Goal: Task Accomplishment & Management: Complete application form

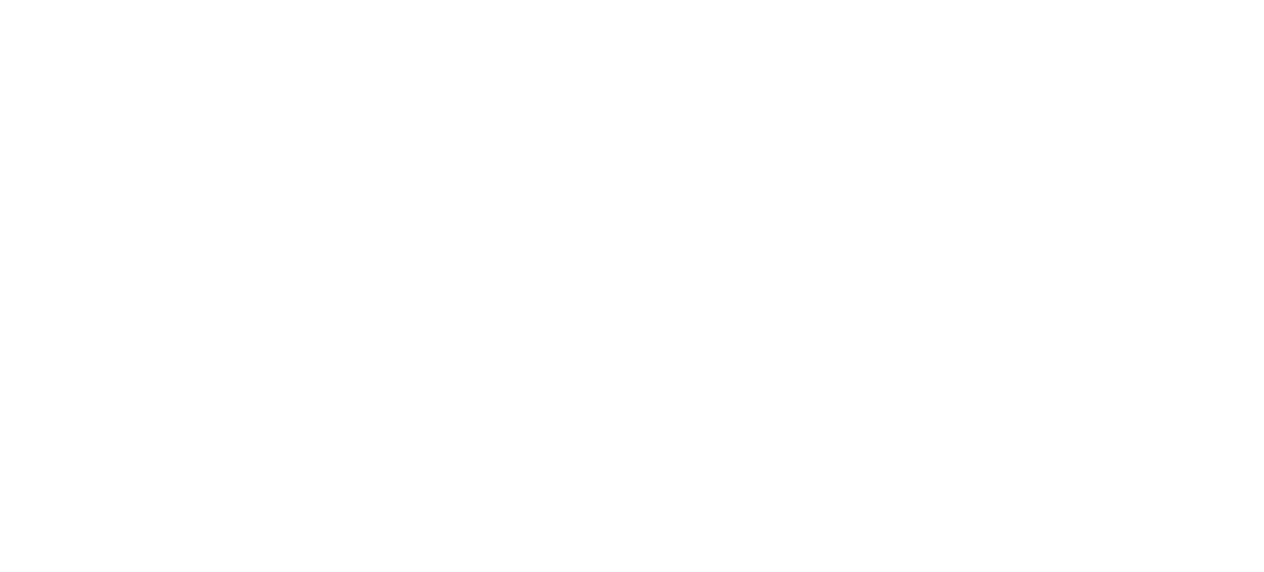
select select
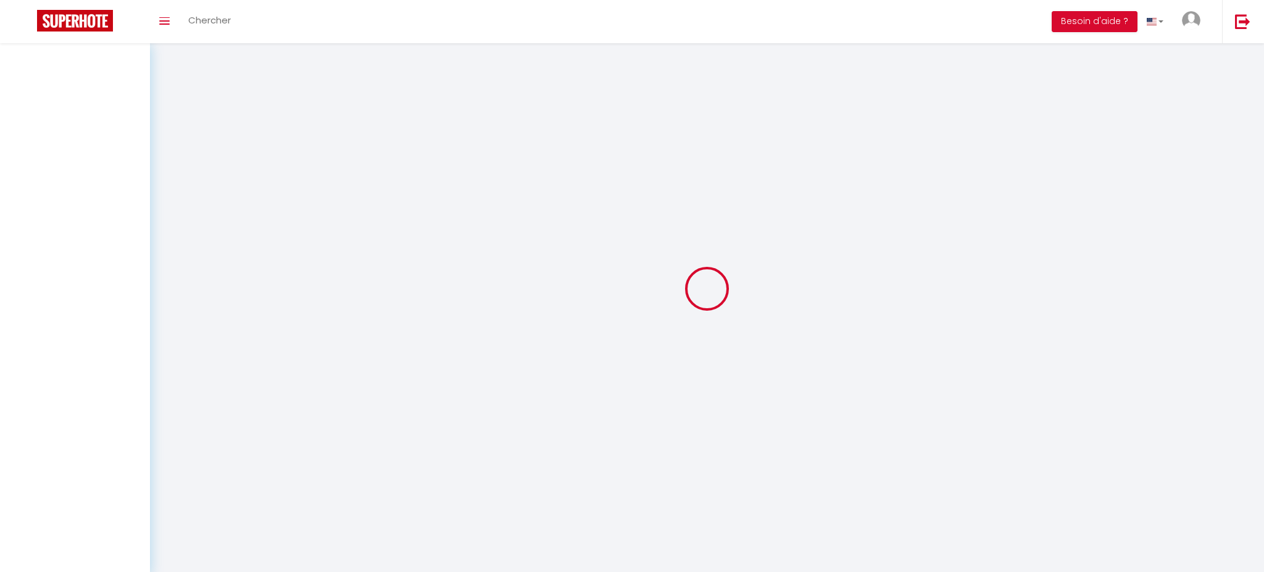
select select
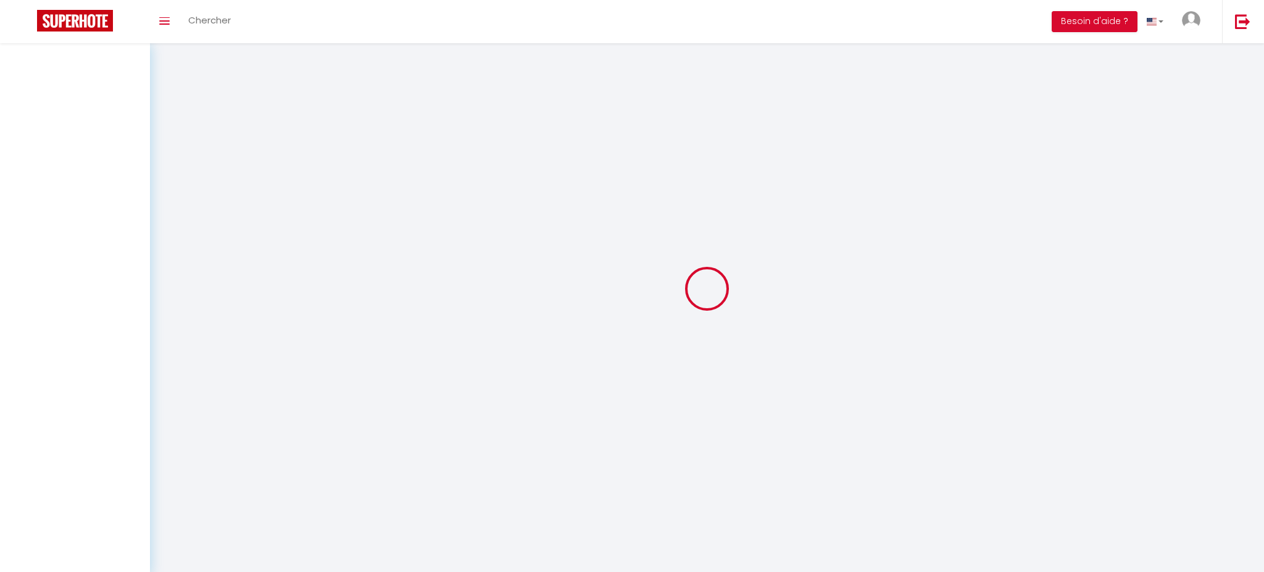
select select
checkbox input "false"
select select
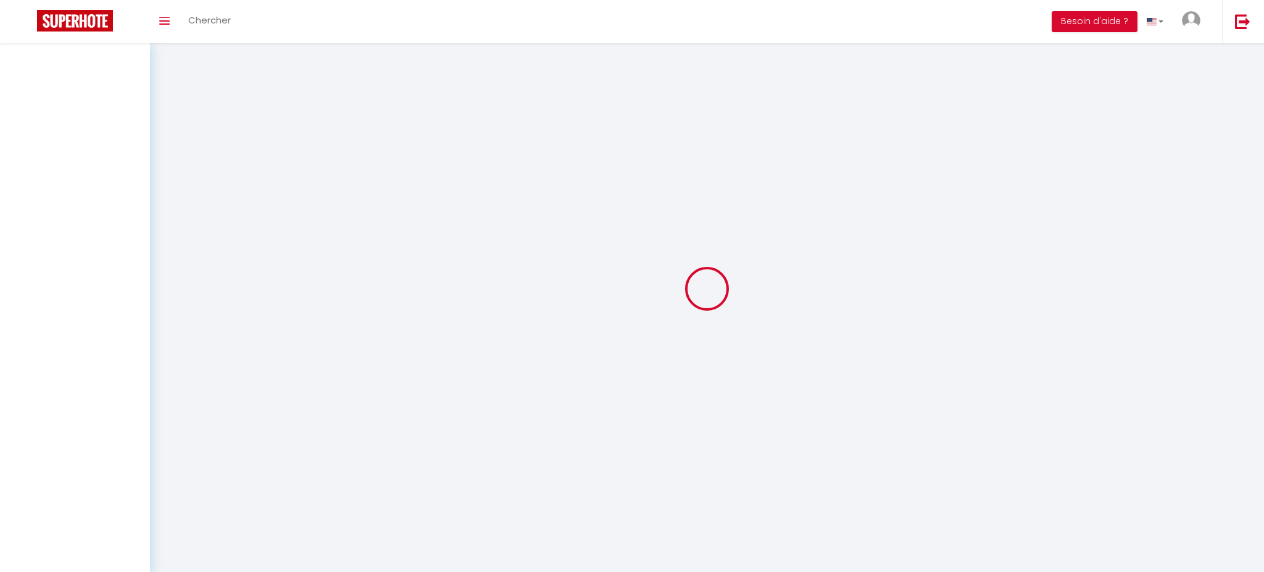
select select
checkbox input "false"
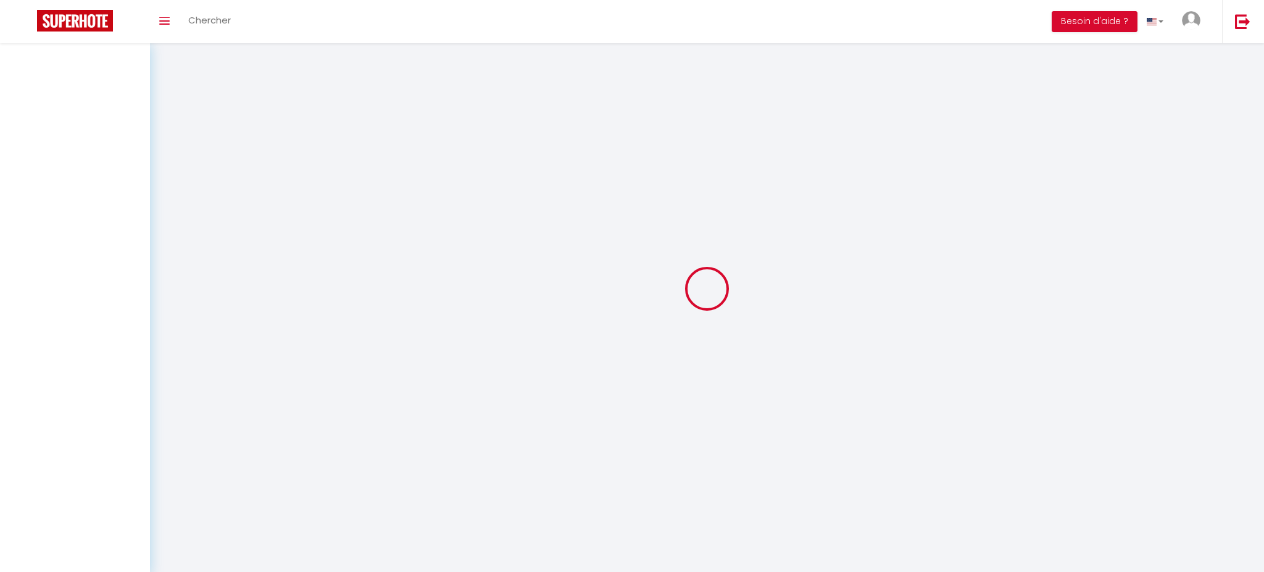
type input "RONAN"
type input "CRAMBERT"
type input "[EMAIL_ADDRESS][DOMAIN_NAME]"
type input "0649210058"
select select "FR"
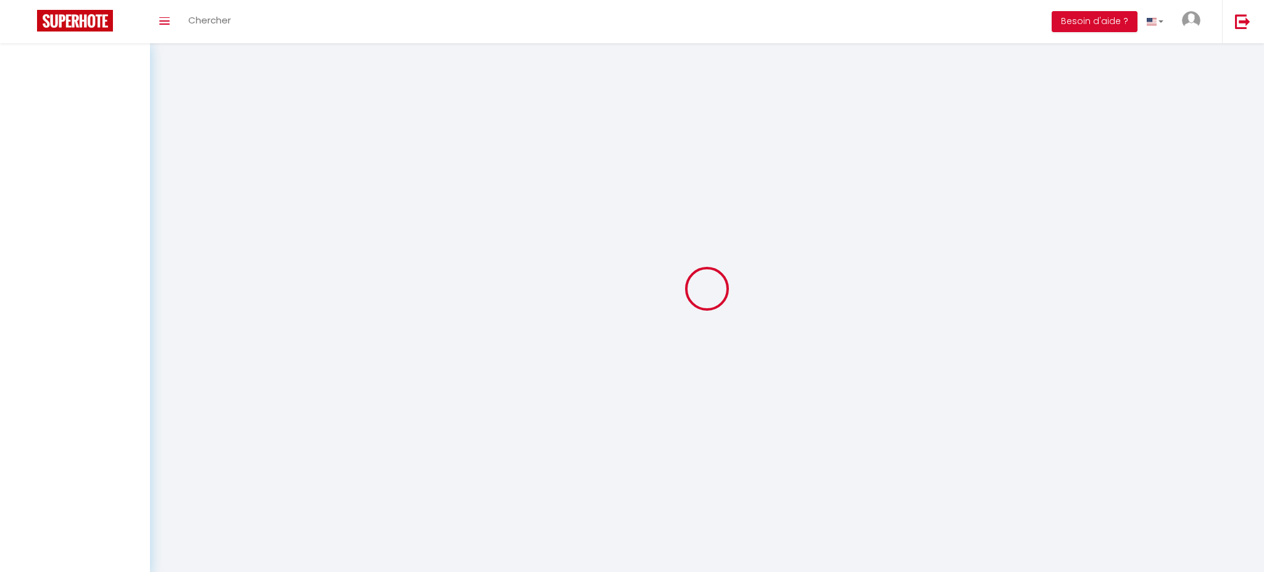
select select "1"
type input "[PERSON_NAME] 01 Août 2026"
select select
type input "Dim 09 Août 2026"
select select
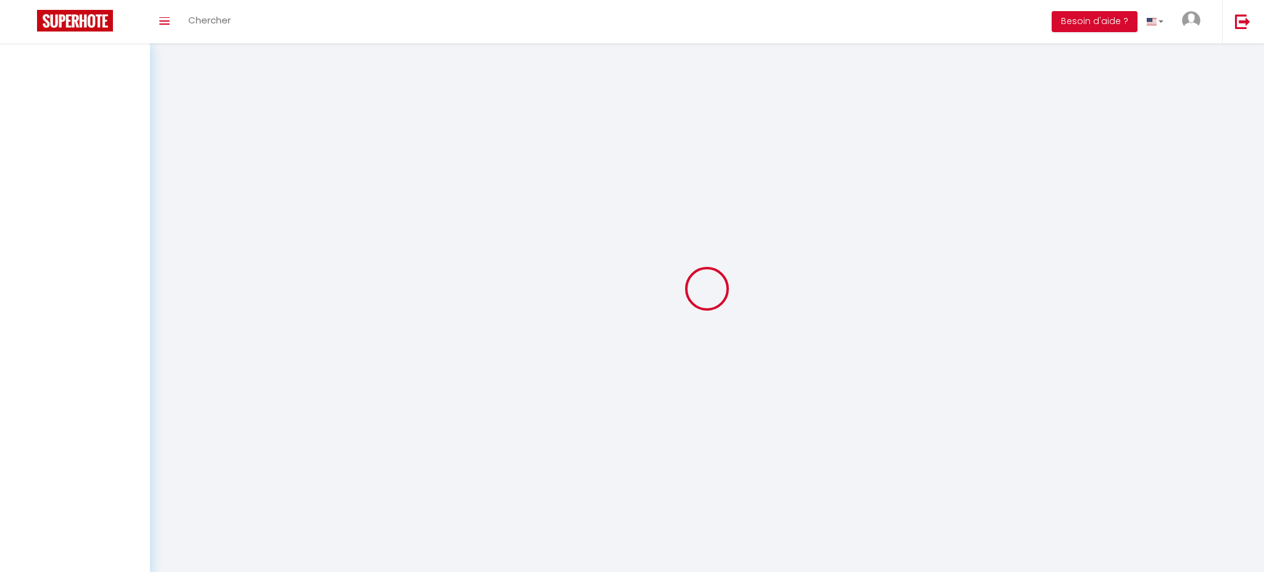
type input "10"
select select "12"
select select
type input "3145"
checkbox input "false"
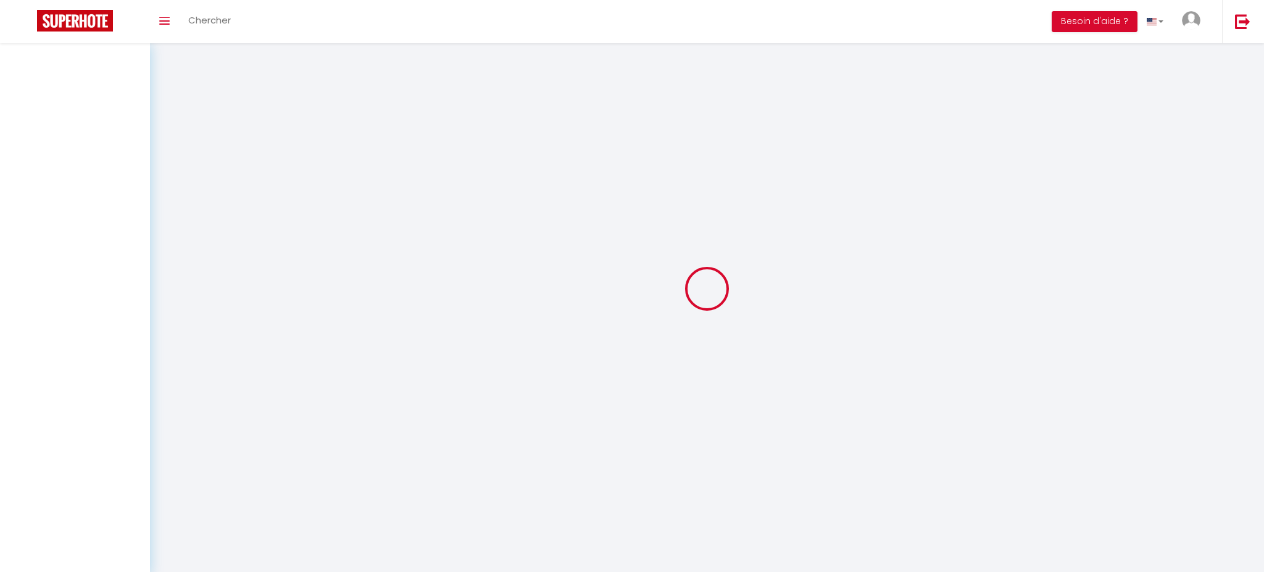
type input "0"
type input "360"
type input "0"
select select
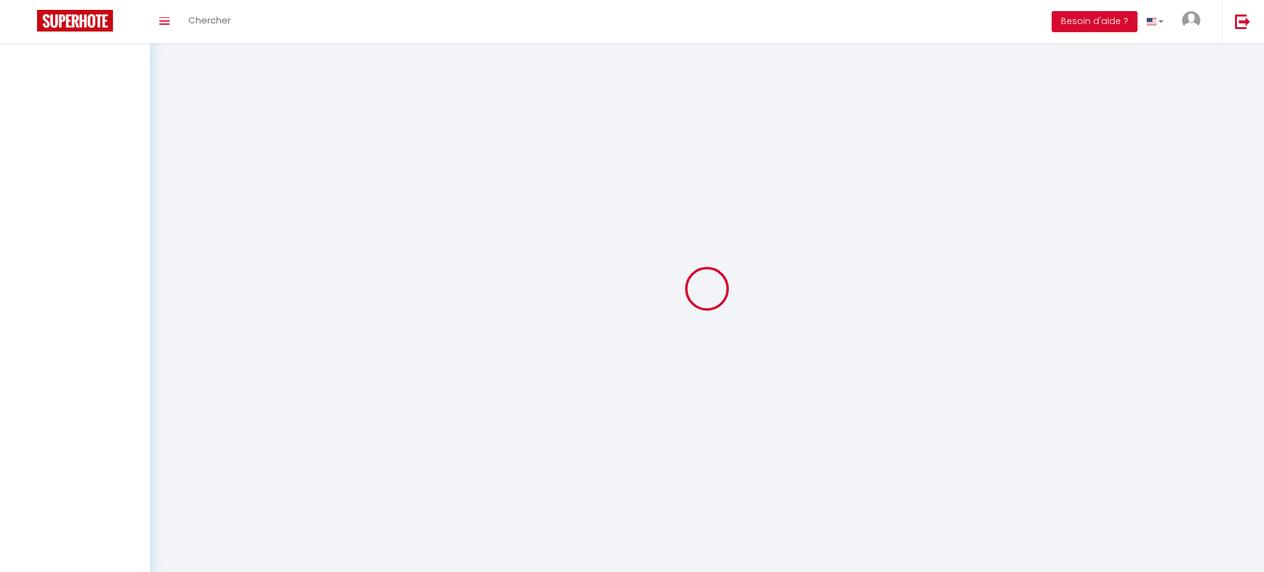
select select
select select "14"
checkbox input "false"
select select "76700"
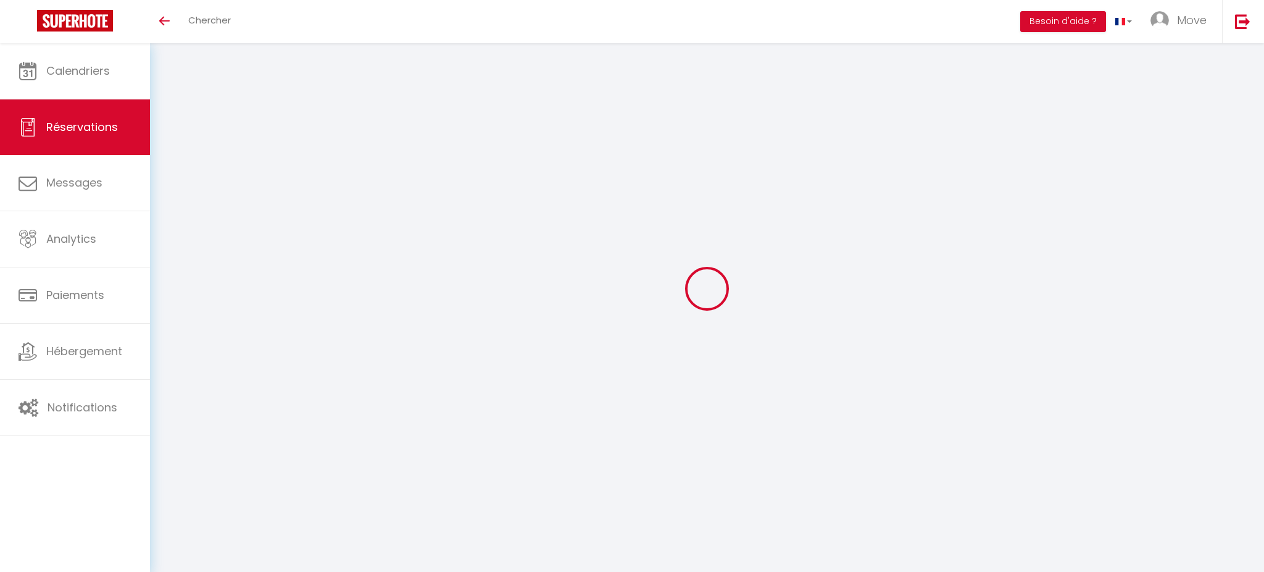
select select
checkbox input "false"
select select
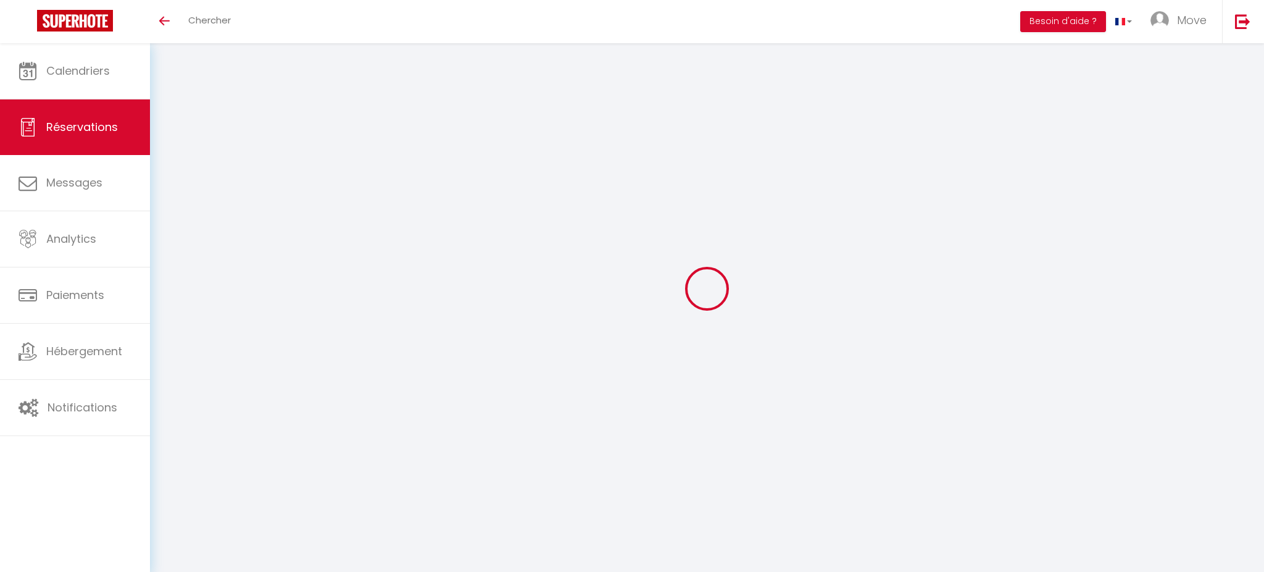
checkbox input "false"
type textarea "Concours de pêche Il faudra bien séparer tous les lits en petits lits (9 petits…"
type input "50"
type input "100"
select select
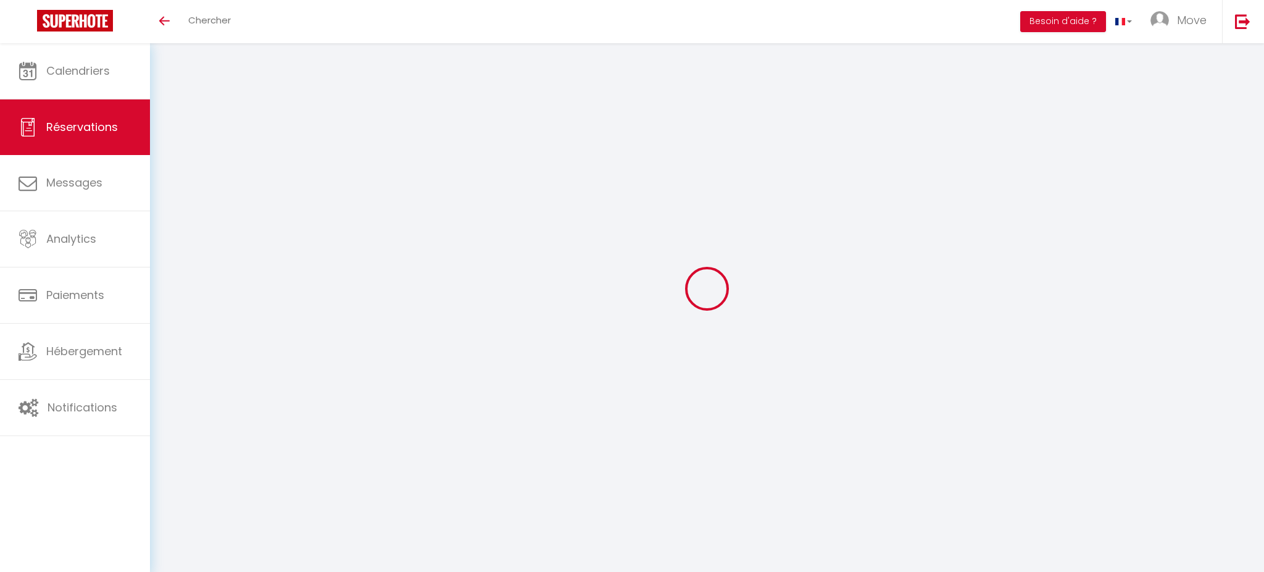
select select
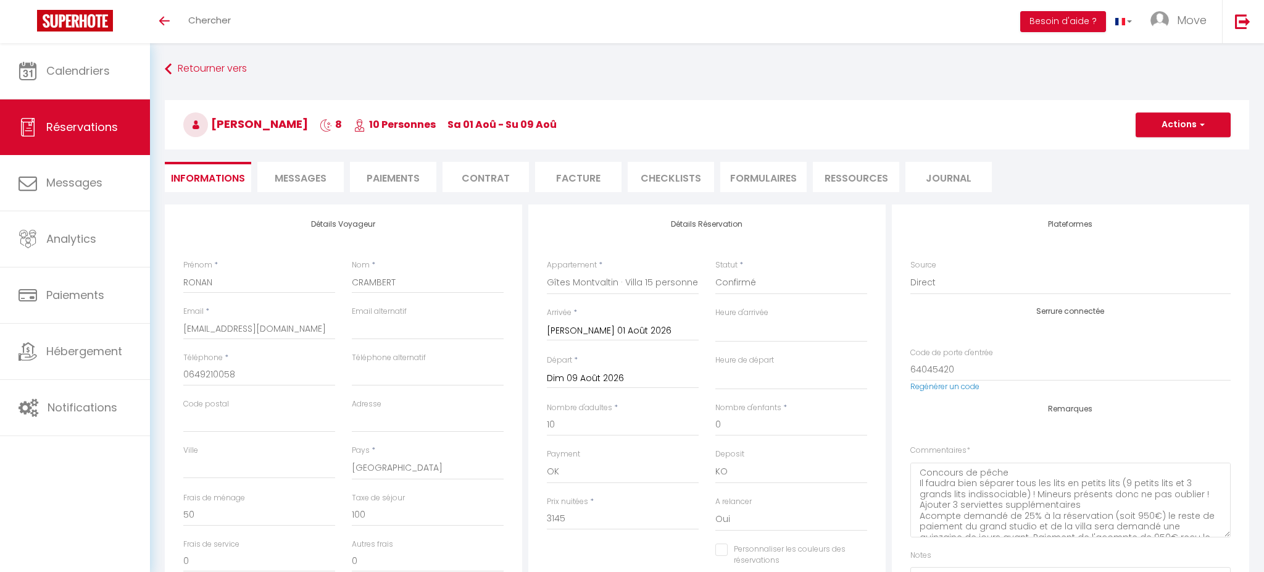
checkbox input "false"
select select
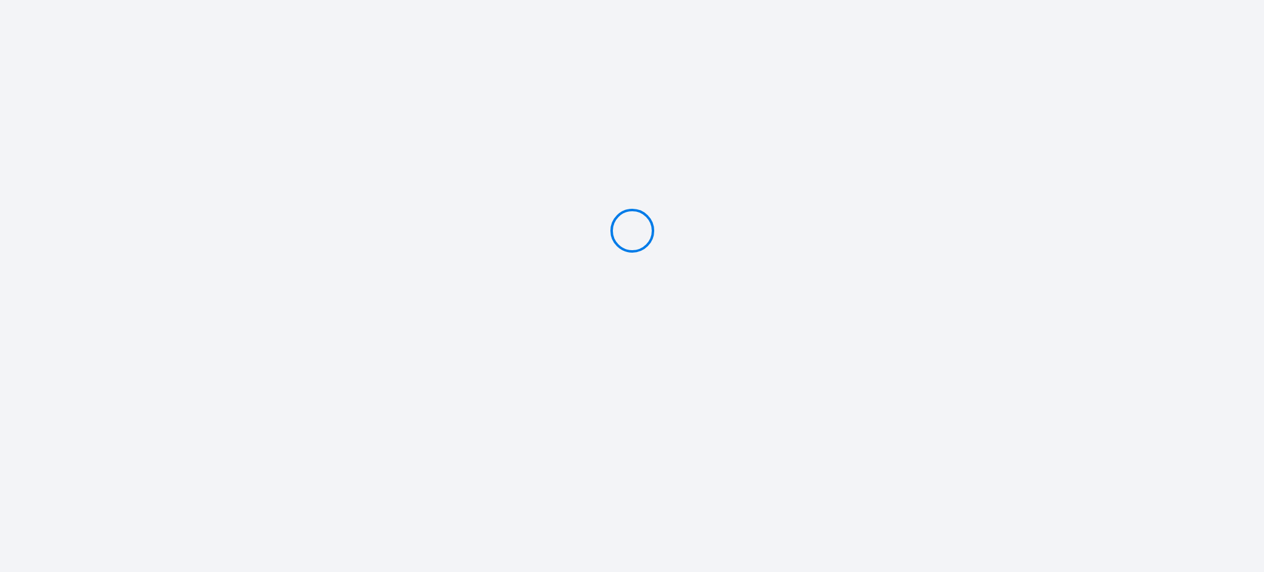
type input "PAYER 3300 €"
